Goal: Check status: Check status

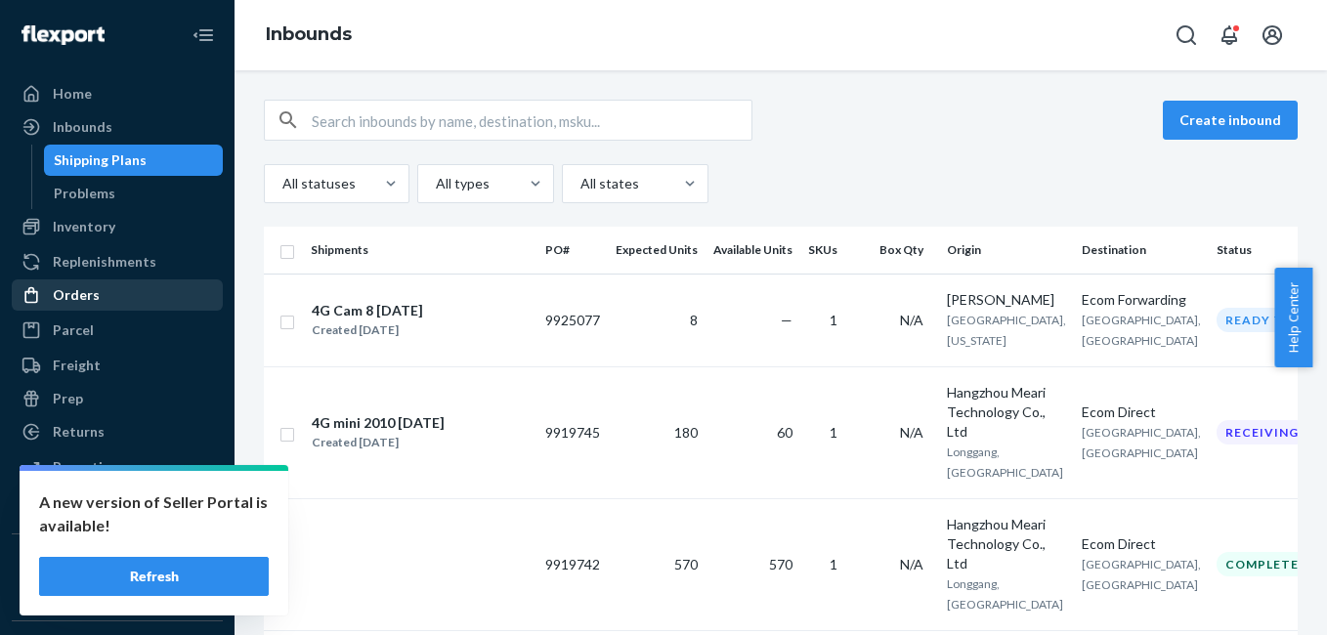
click at [94, 297] on div "Orders" at bounding box center [76, 295] width 47 height 20
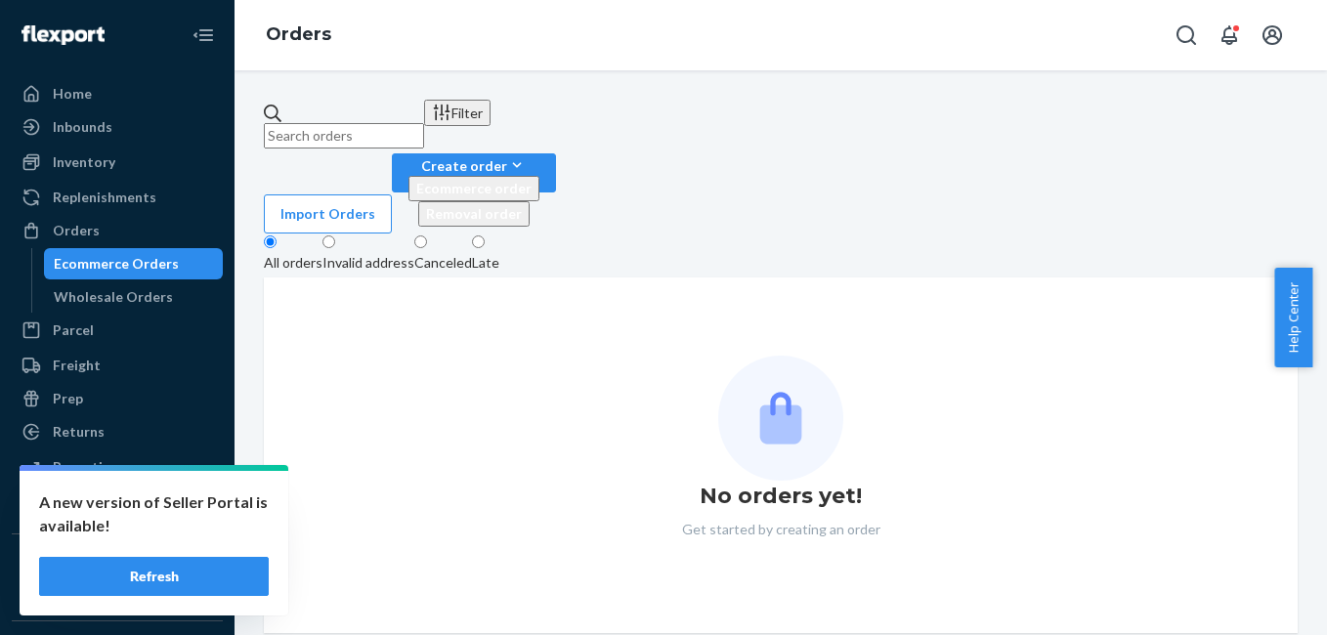
click at [392, 123] on input "text" at bounding box center [344, 135] width 160 height 25
paste input "[PERSON_NAME]"
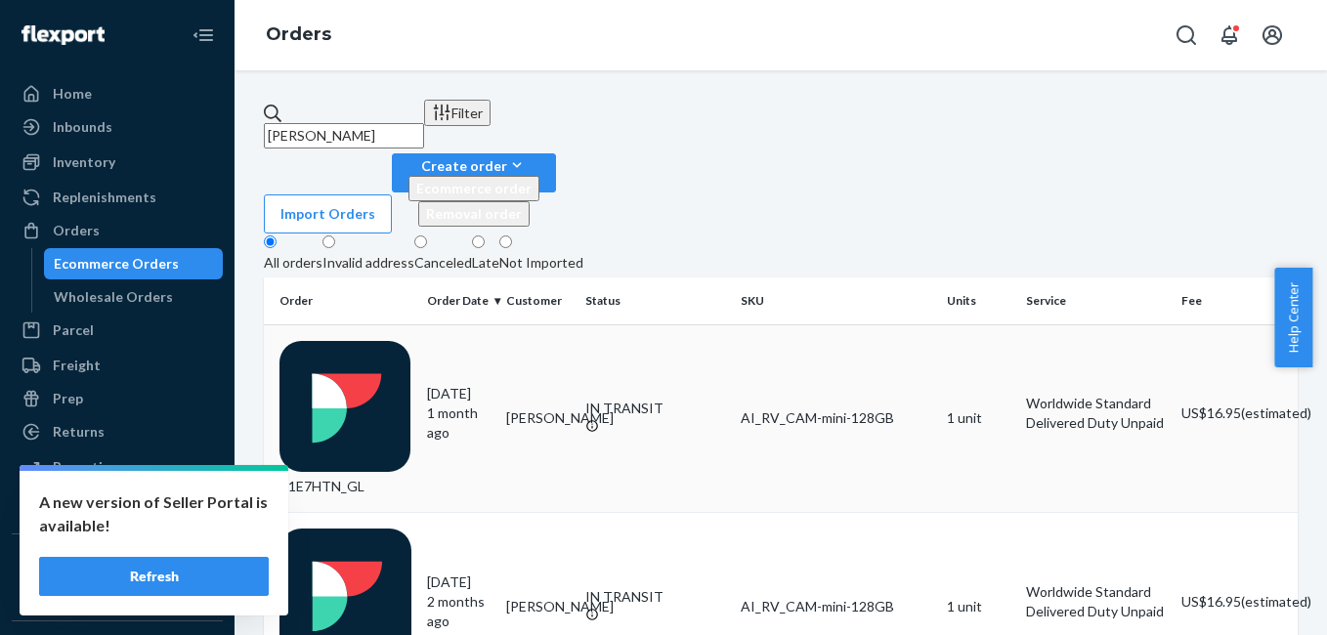
type input "[PERSON_NAME]"
click at [381, 341] on div "B1E7HTN_GL" at bounding box center [345, 419] width 132 height 156
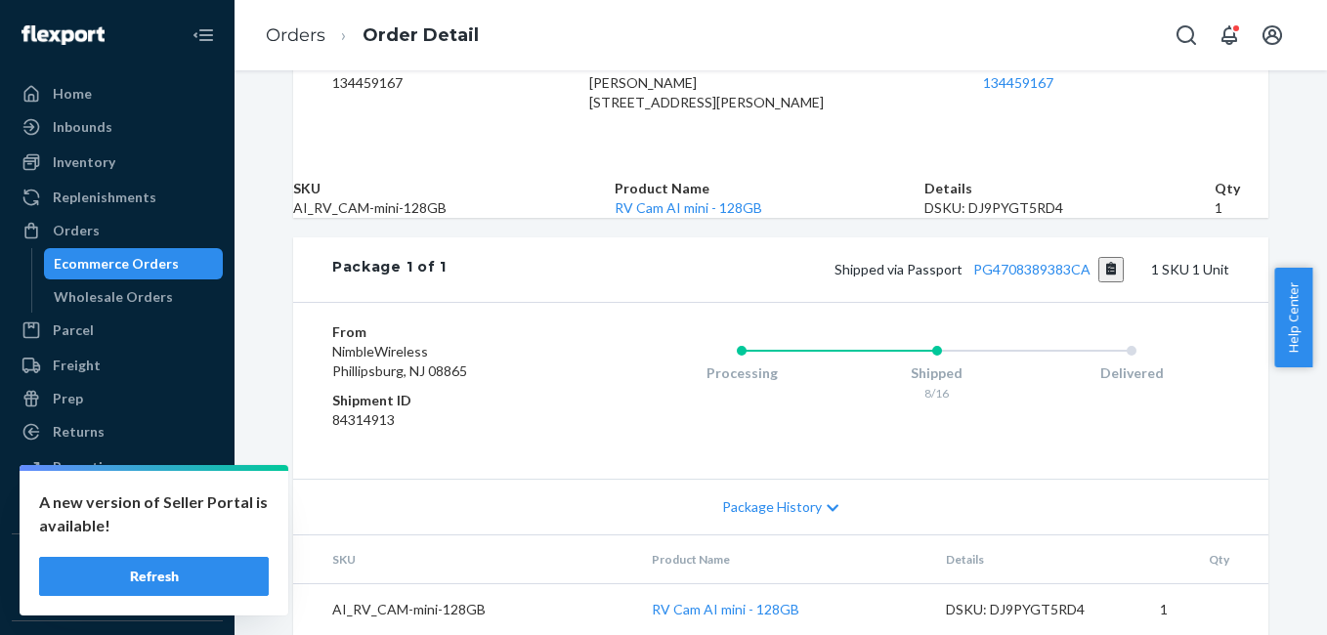
scroll to position [677, 0]
click at [1035, 277] on link "PG4708389383CA" at bounding box center [1031, 269] width 117 height 17
